Goal: Information Seeking & Learning: Learn about a topic

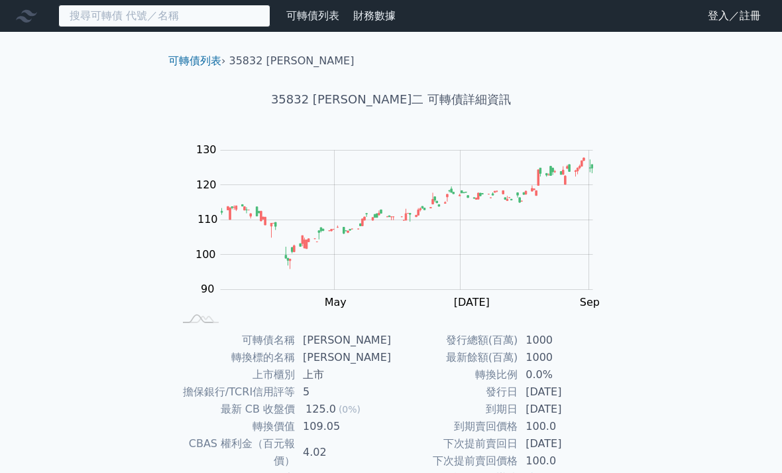
click at [93, 11] on input at bounding box center [164, 16] width 212 height 23
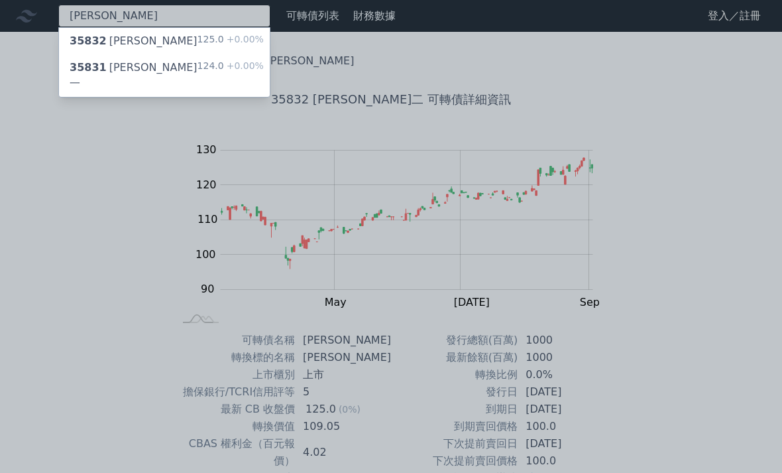
type input "辛"
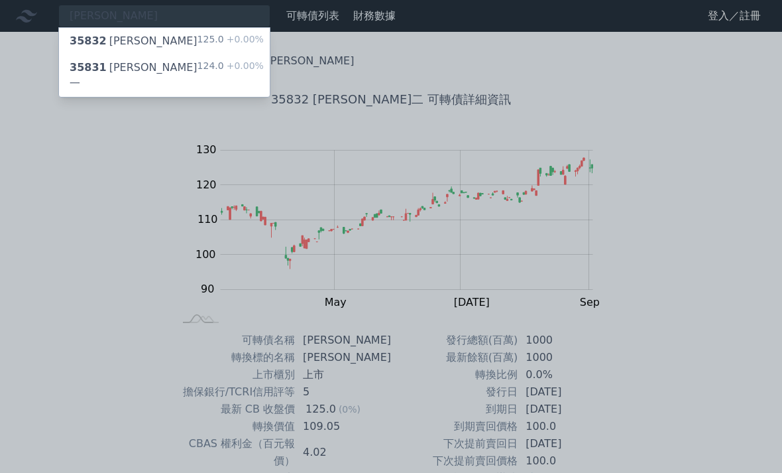
click at [114, 42] on div "35832 辛耘二" at bounding box center [134, 41] width 128 height 16
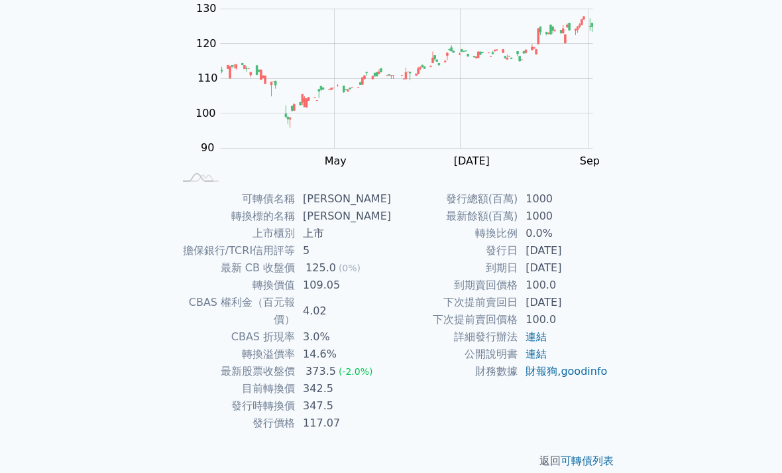
scroll to position [141, 0]
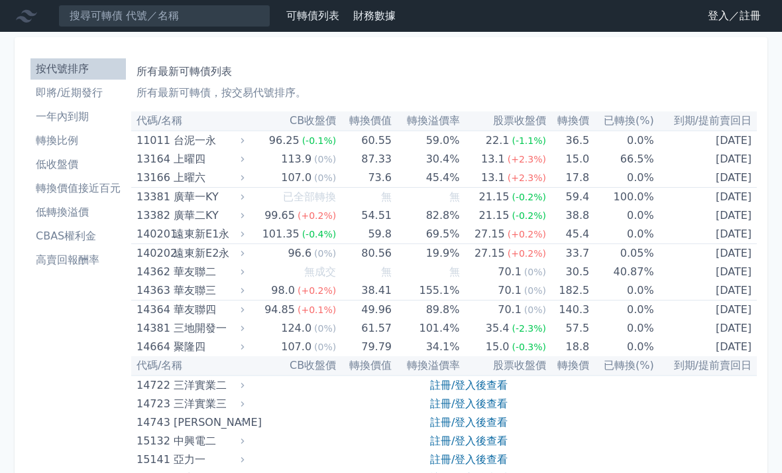
click at [317, 124] on th "CB收盤價" at bounding box center [292, 120] width 90 height 19
click at [331, 115] on th "CB收盤價" at bounding box center [292, 120] width 90 height 19
click at [317, 21] on link "可轉債列表" at bounding box center [312, 15] width 53 height 13
click at [88, 240] on li "CBAS權利金" at bounding box center [77, 236] width 95 height 16
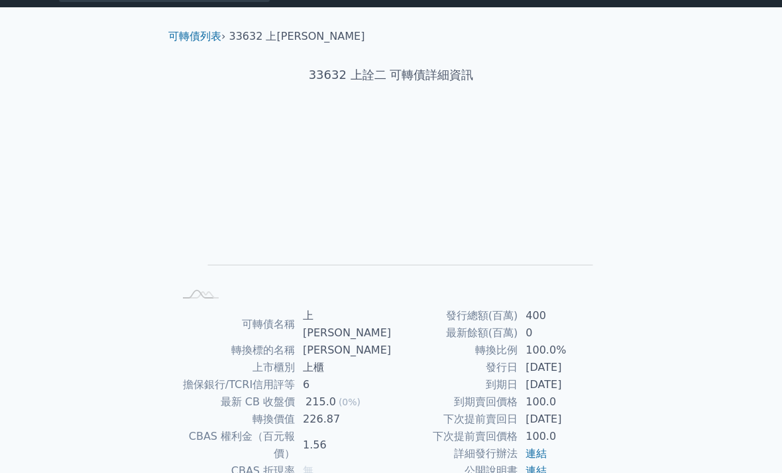
scroll to position [78, 0]
